Goal: Transaction & Acquisition: Purchase product/service

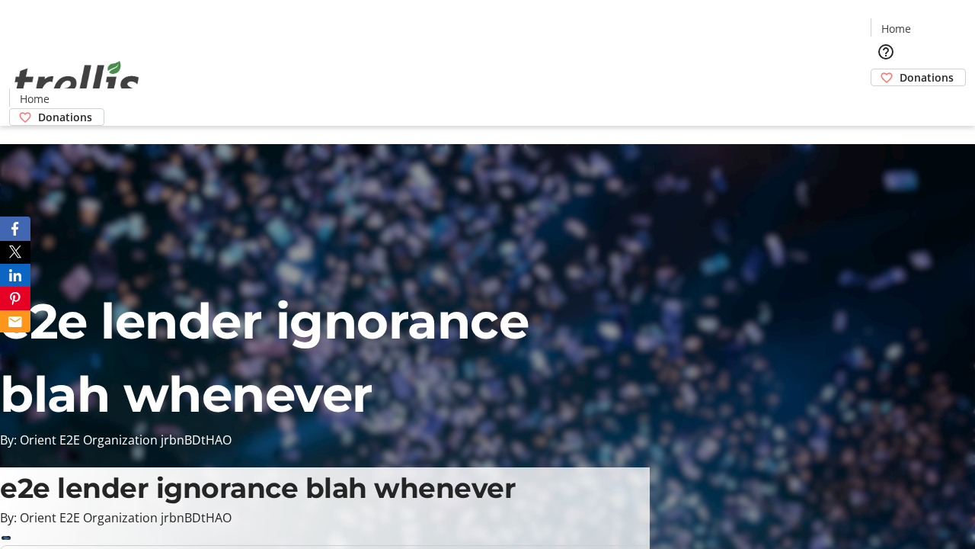
click at [932, 23] on span "Sign Up" at bounding box center [938, 21] width 44 height 18
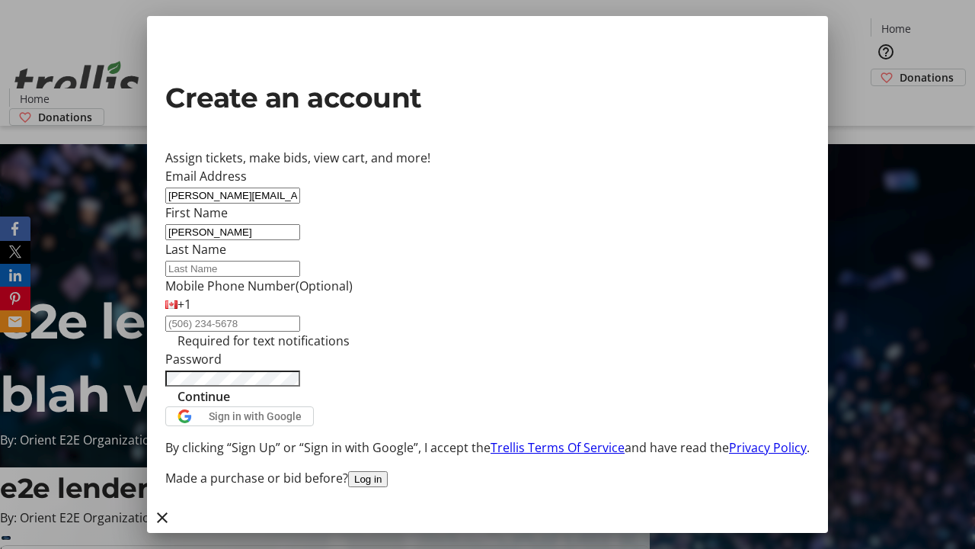
type input "[PERSON_NAME]"
type input "Will"
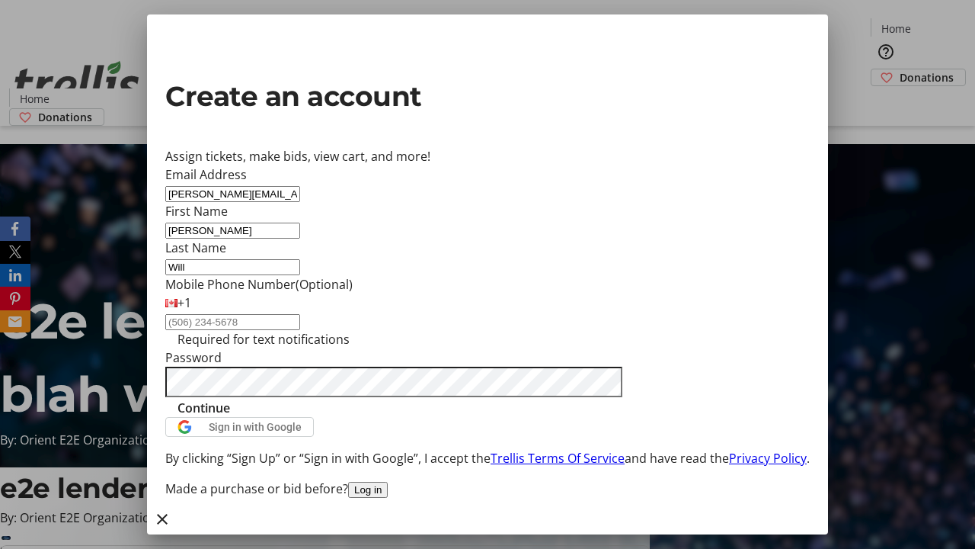
click at [230, 417] on span "Continue" at bounding box center [204, 408] width 53 height 18
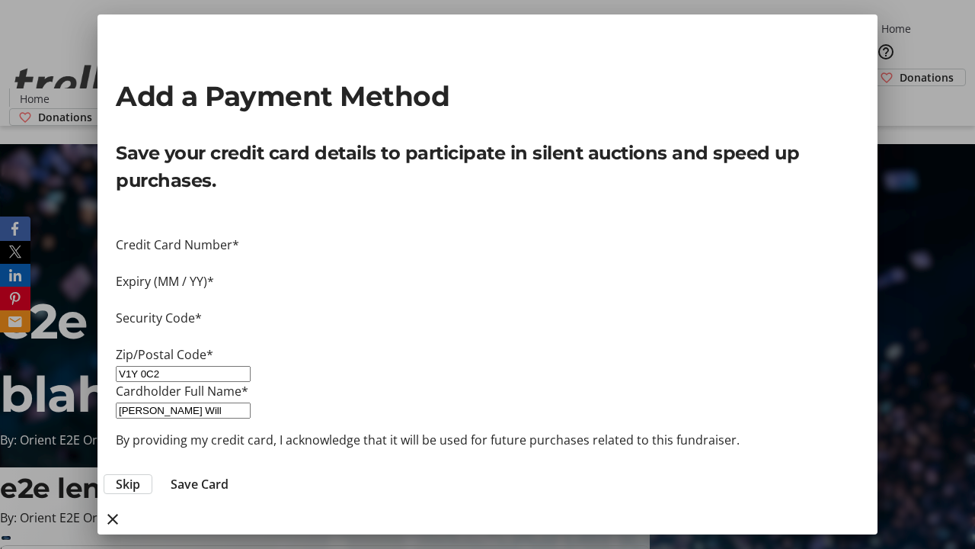
type input "V1Y 0C2"
click at [229, 475] on span "Save Card" at bounding box center [200, 484] width 58 height 18
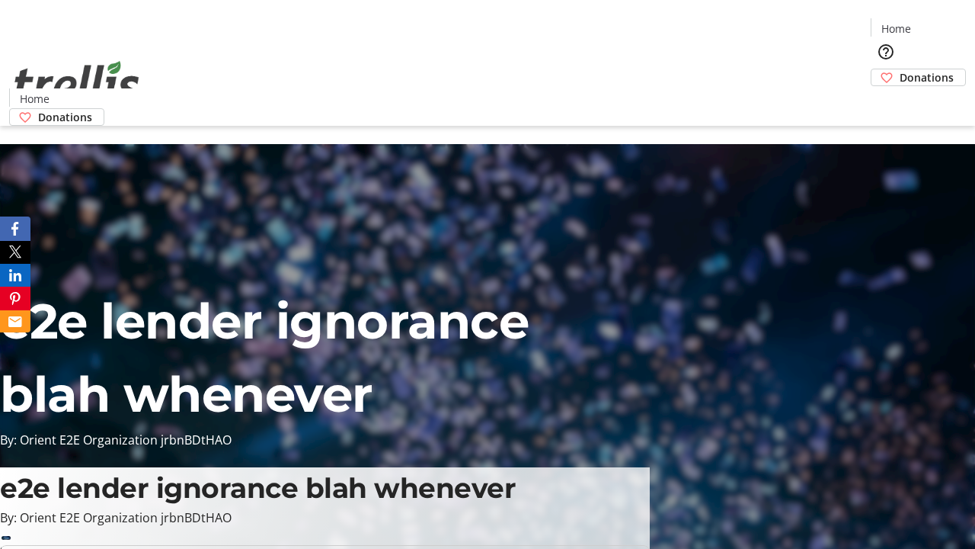
click at [900, 69] on span "Donations" at bounding box center [927, 77] width 54 height 16
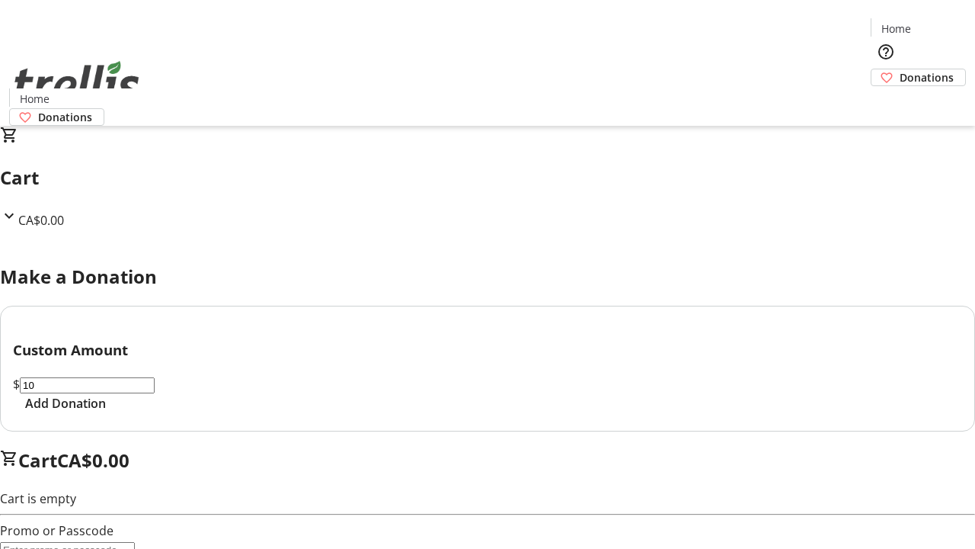
click at [106, 412] on span "Add Donation" at bounding box center [65, 403] width 81 height 18
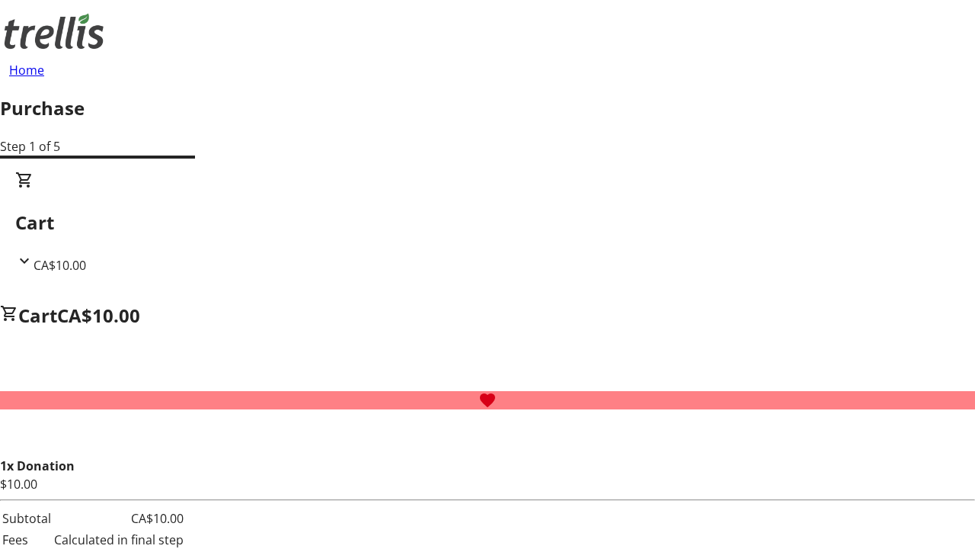
select select "CA"
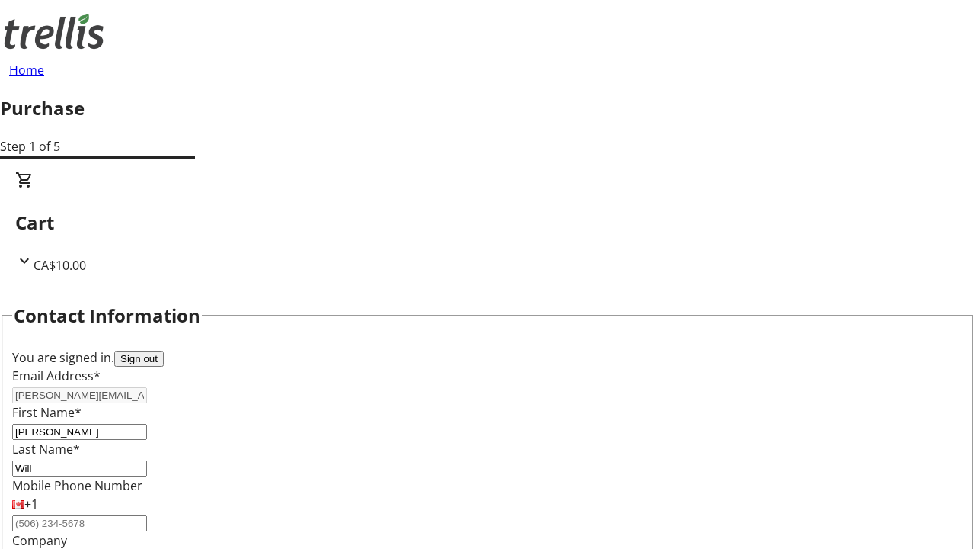
type input "[STREET_ADDRESS][PERSON_NAME]"
type input "Kelowna"
select select "BC"
type input "Kelowna"
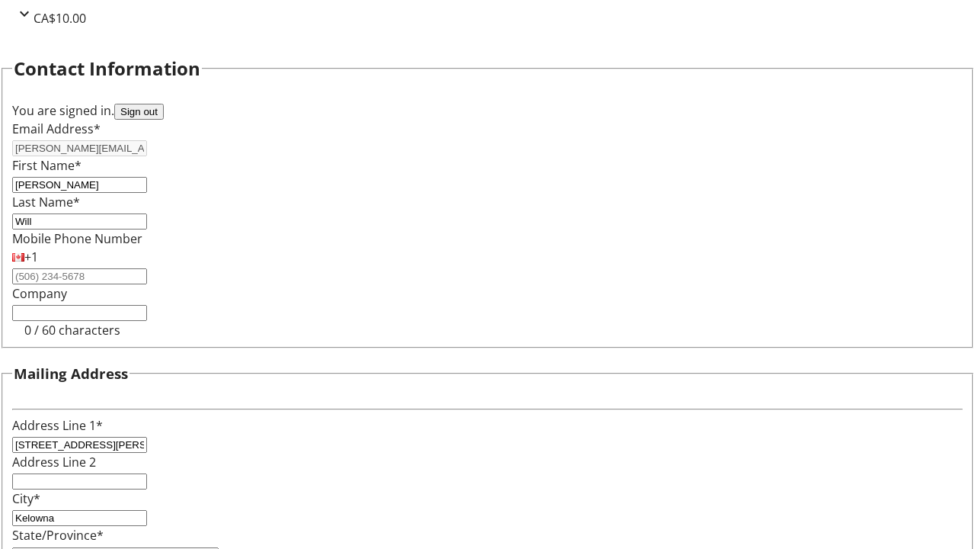
type input "V1Y 0C2"
